Goal: Information Seeking & Learning: Learn about a topic

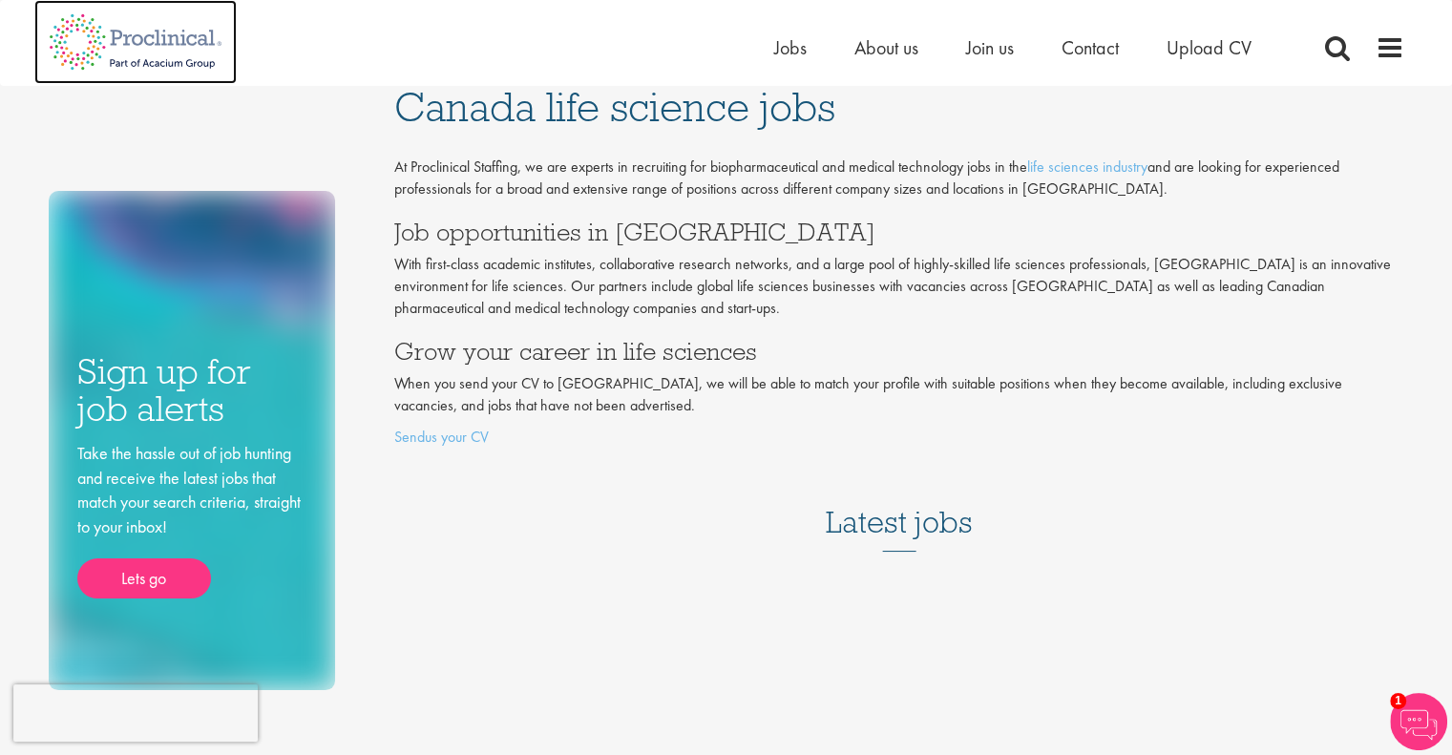
click at [191, 41] on img at bounding box center [135, 42] width 202 height 84
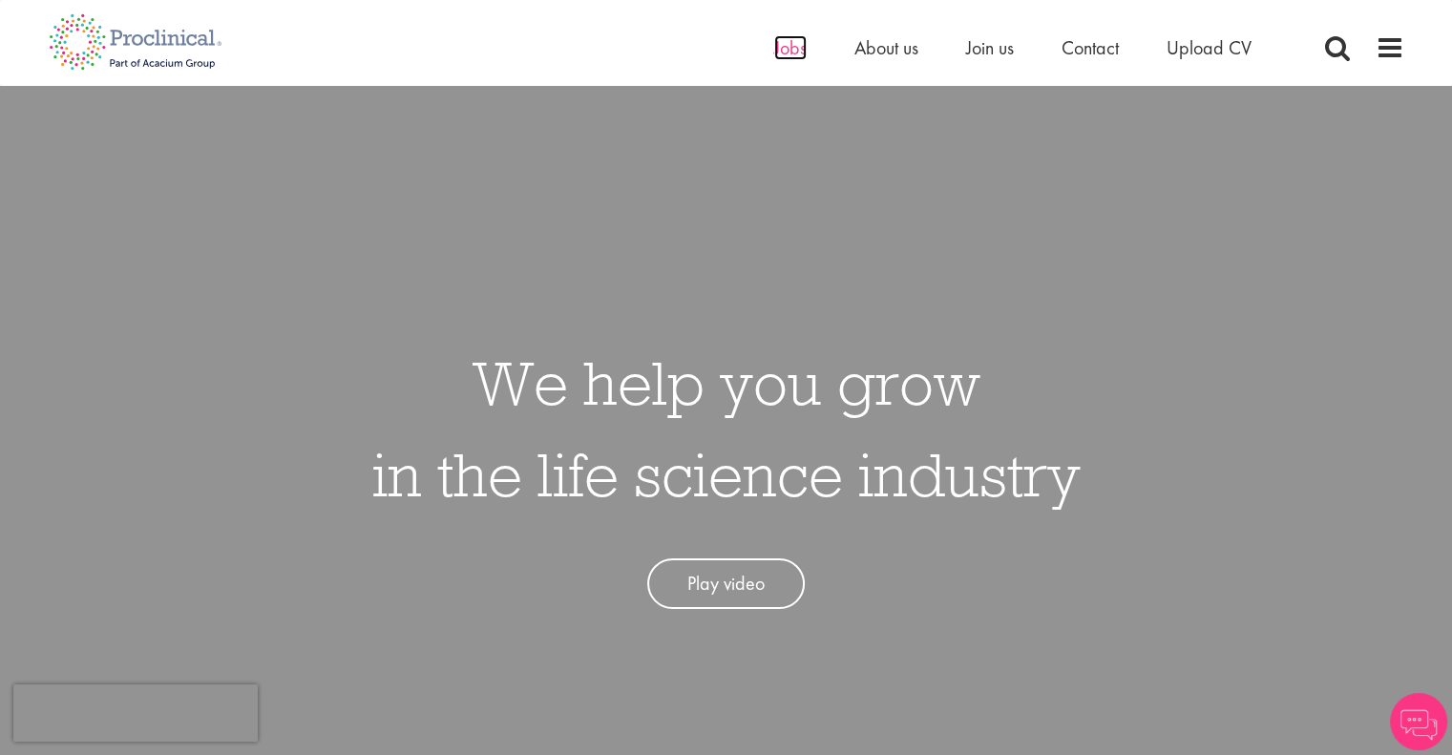
click at [796, 44] on span "Jobs" at bounding box center [790, 47] width 32 height 25
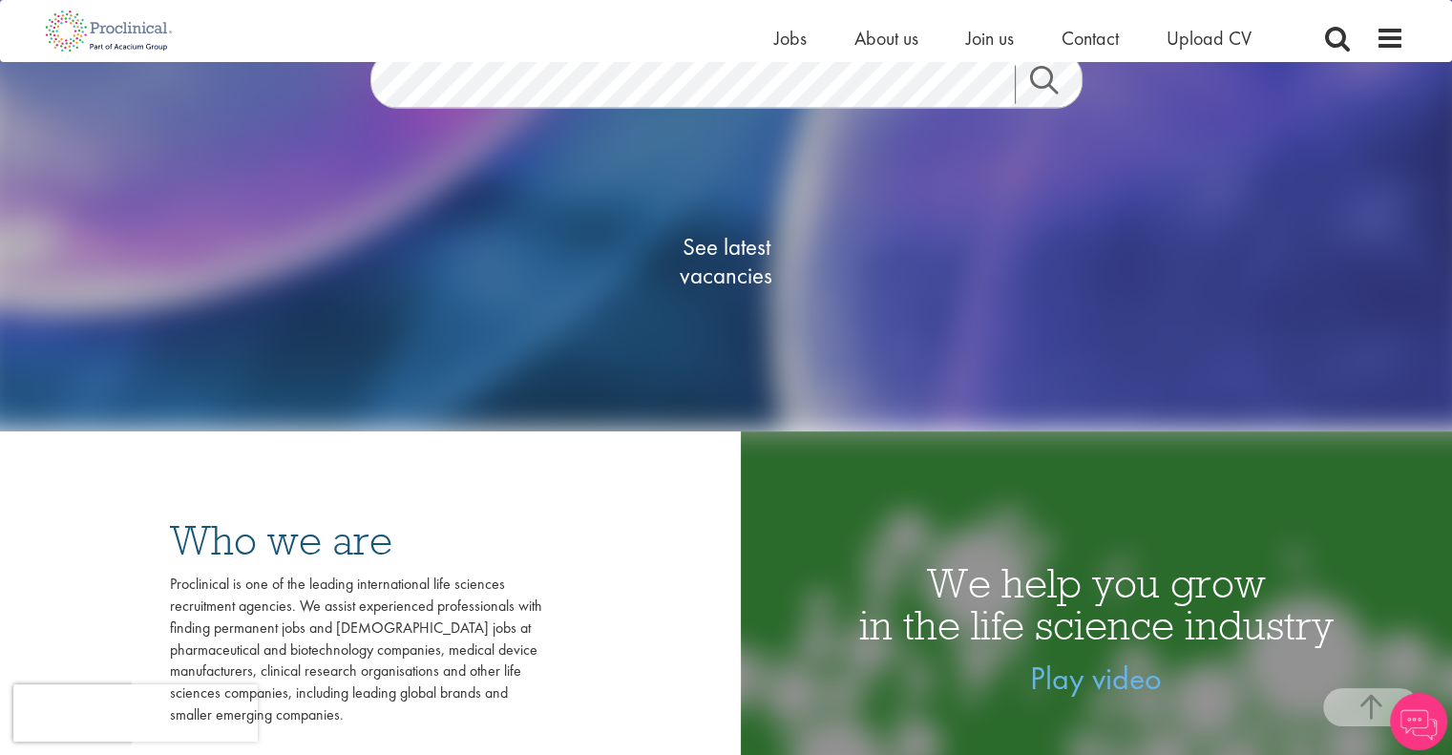
scroll to position [286, 0]
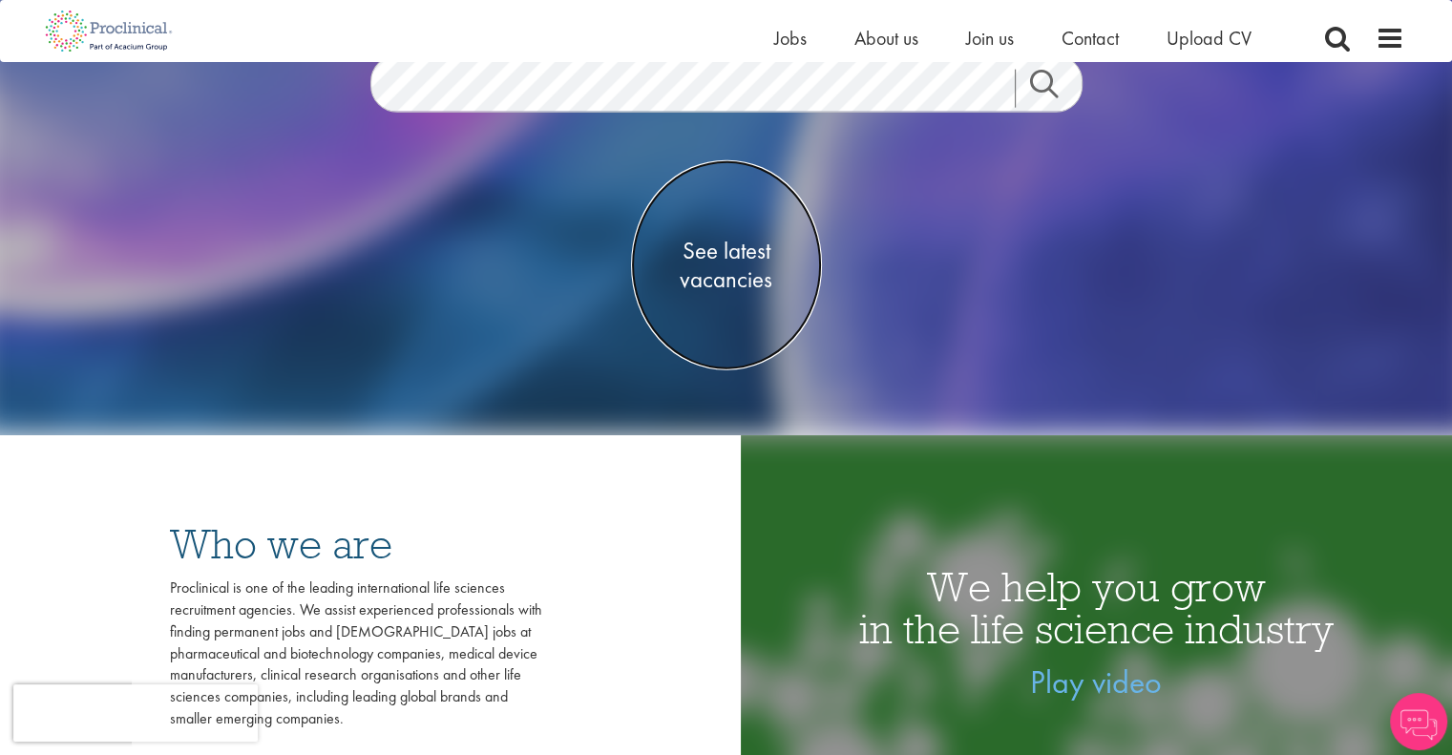
click at [749, 269] on span "See latest vacancies" at bounding box center [726, 265] width 191 height 57
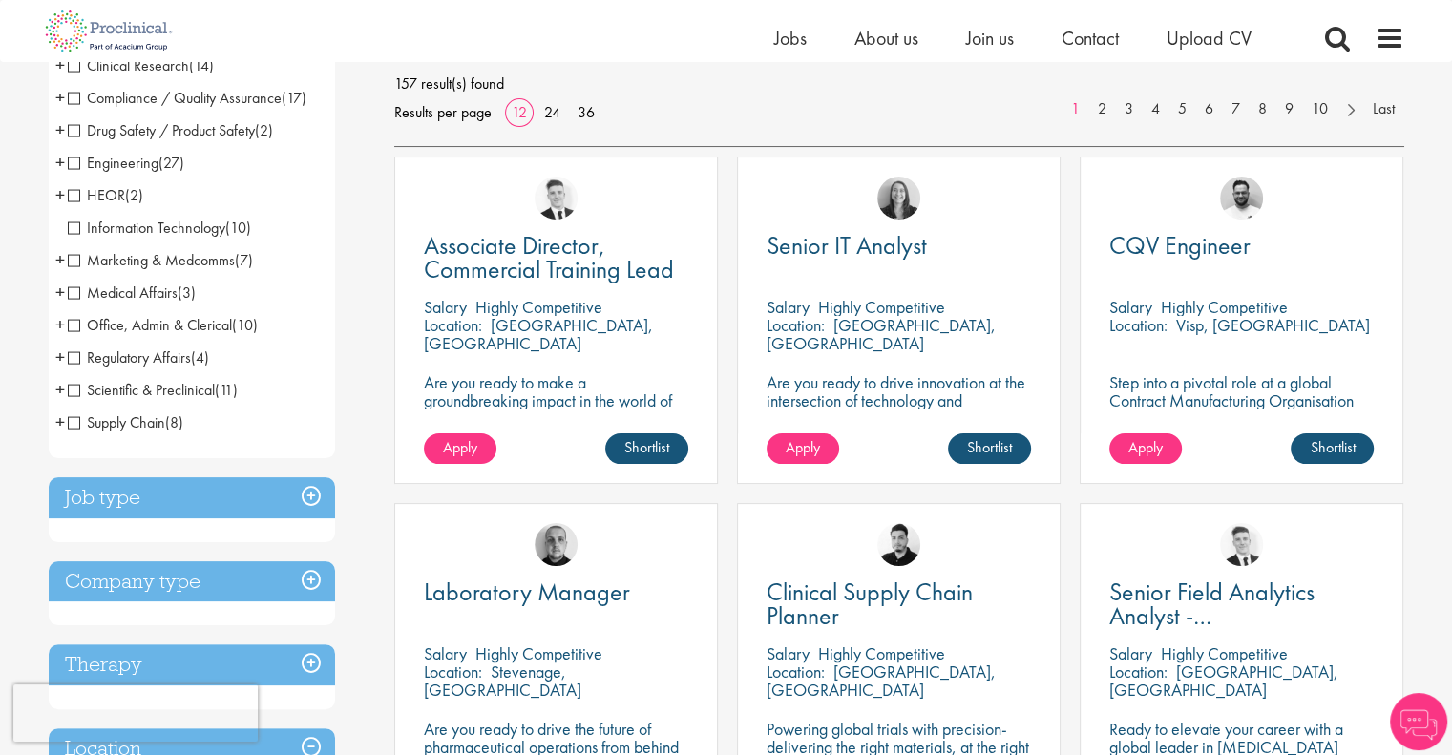
scroll to position [286, 0]
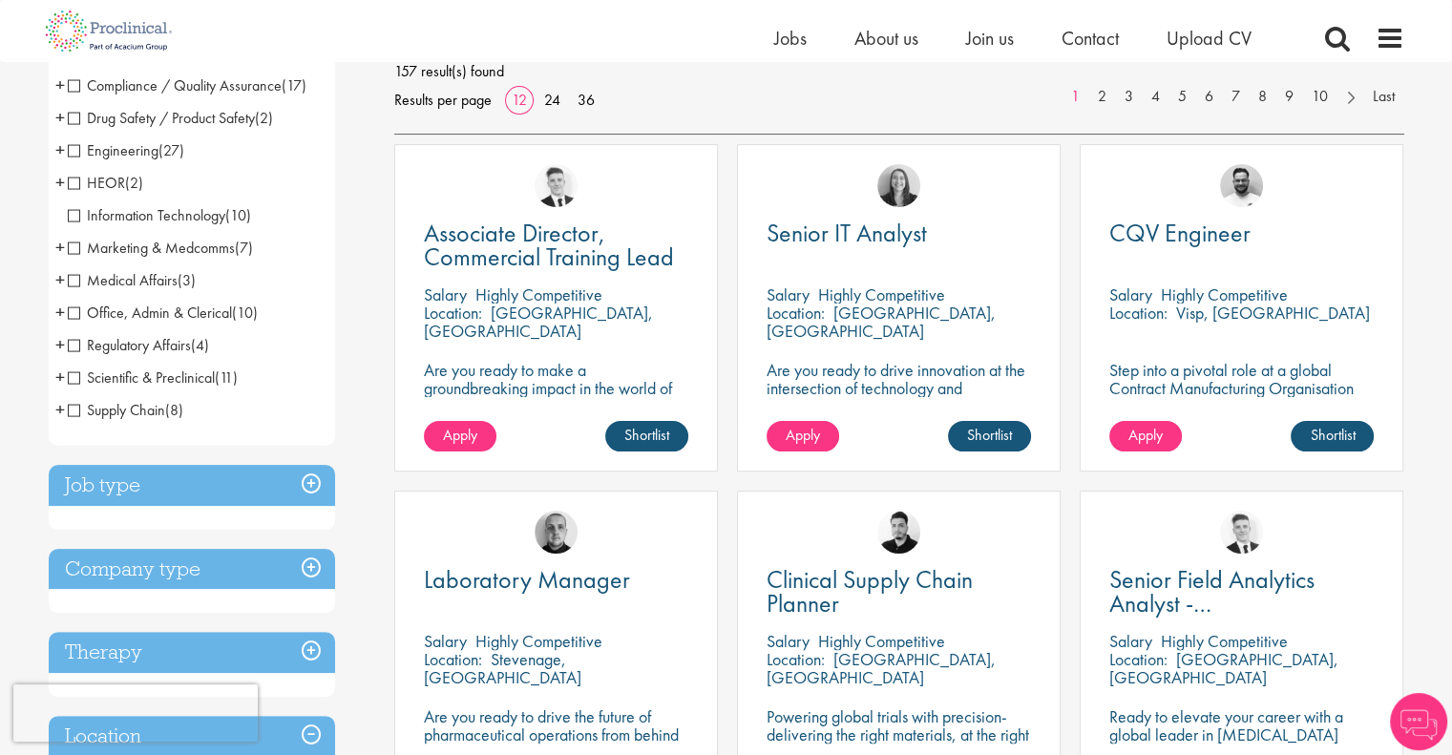
click at [72, 377] on span "Scientific & Preclinical" at bounding box center [141, 378] width 147 height 20
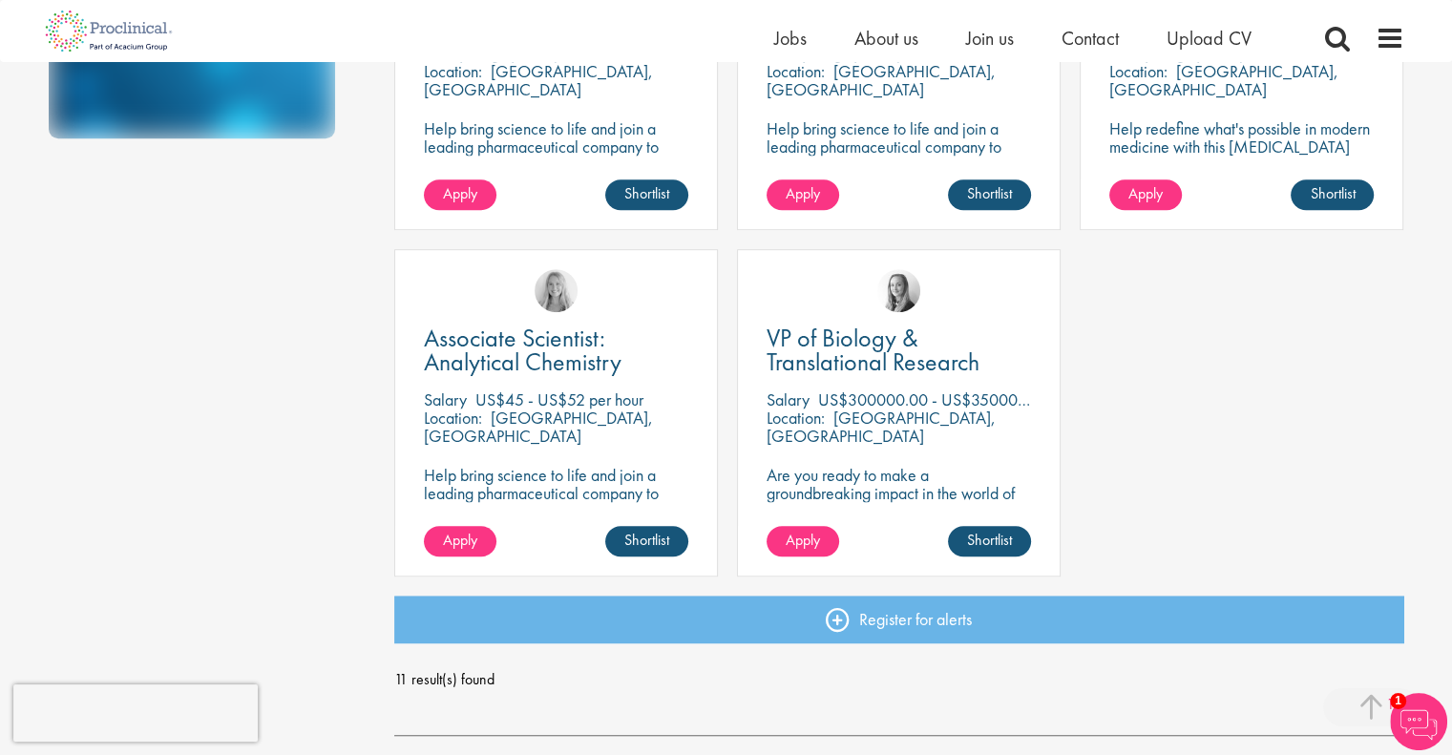
scroll to position [1241, 0]
